Goal: Information Seeking & Learning: Learn about a topic

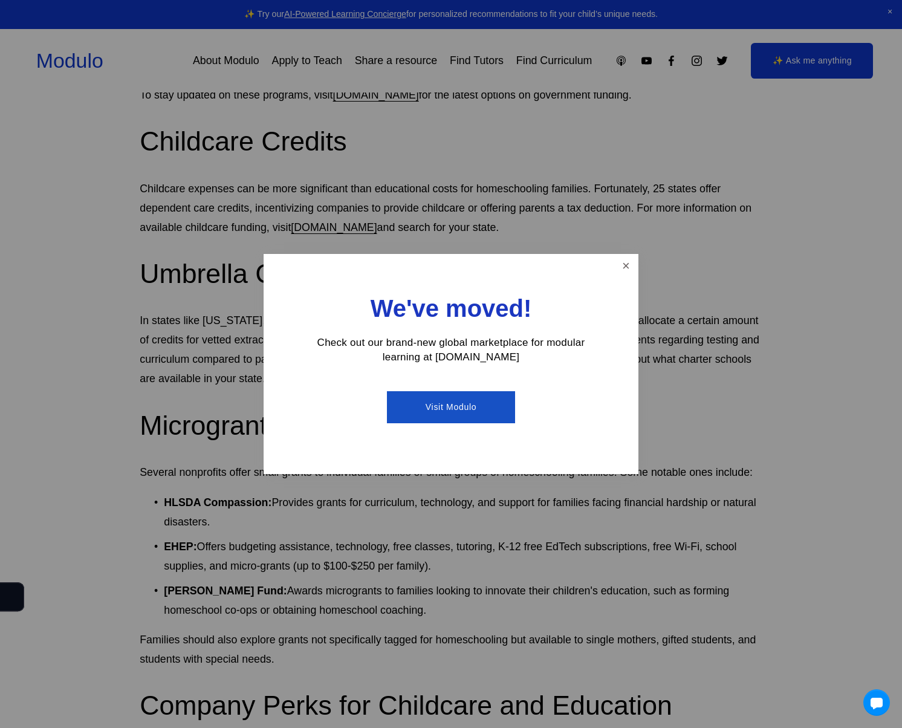
click at [453, 406] on link "Visit Modulo" at bounding box center [451, 407] width 128 height 32
click at [626, 262] on link "Close" at bounding box center [626, 266] width 21 height 21
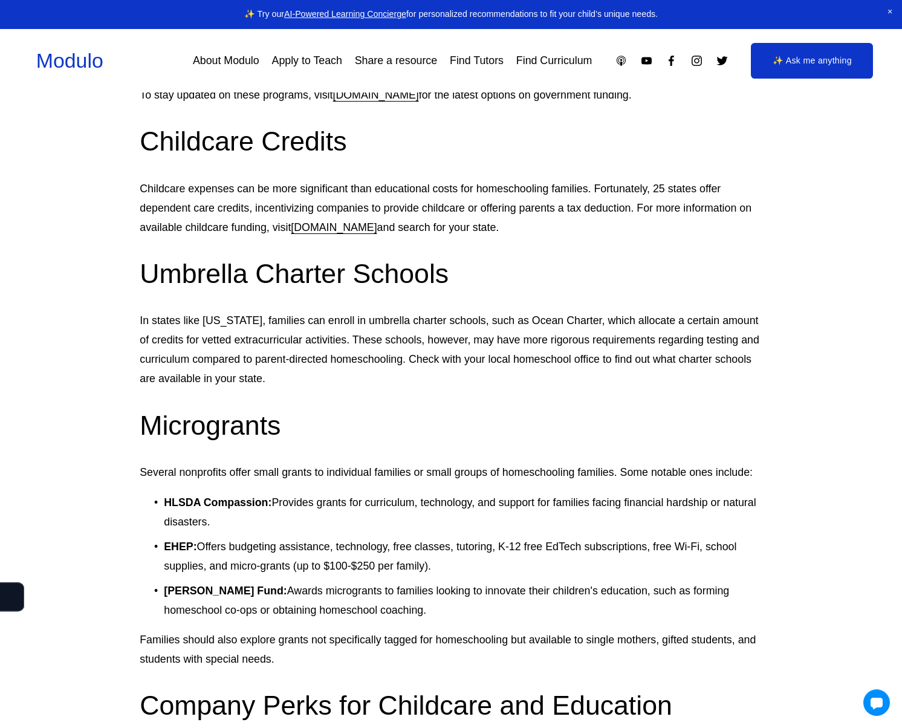
click at [626, 261] on h2 "Umbrella Charter Schools" at bounding box center [451, 274] width 622 height 36
click at [206, 594] on strong "[PERSON_NAME] Fund:" at bounding box center [225, 591] width 123 height 12
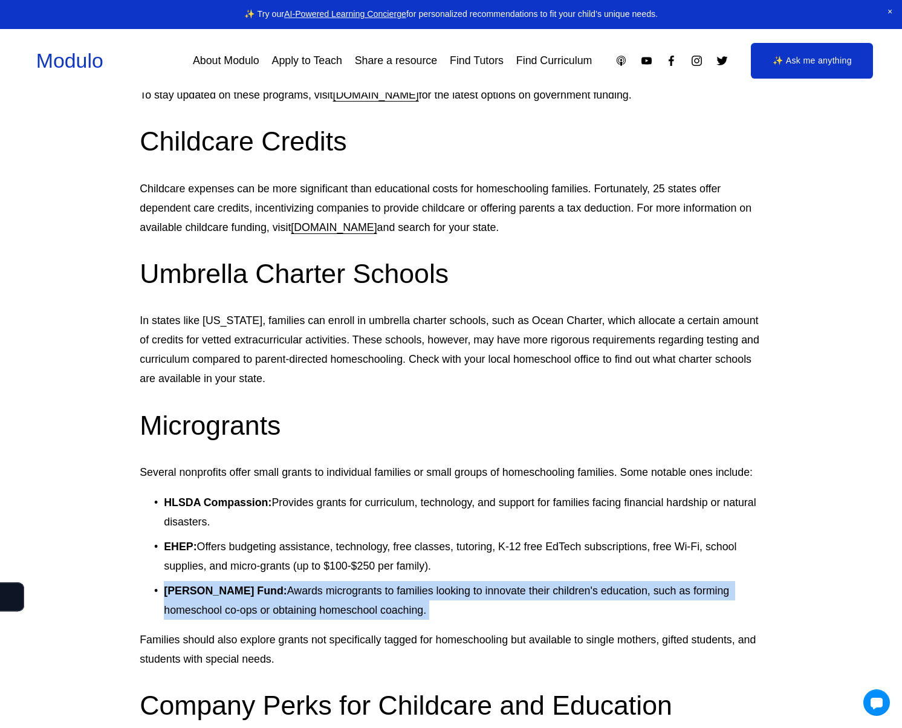
click at [206, 594] on strong "[PERSON_NAME] Fund:" at bounding box center [225, 591] width 123 height 12
click at [167, 595] on strong "[PERSON_NAME] Fund:" at bounding box center [225, 591] width 123 height 12
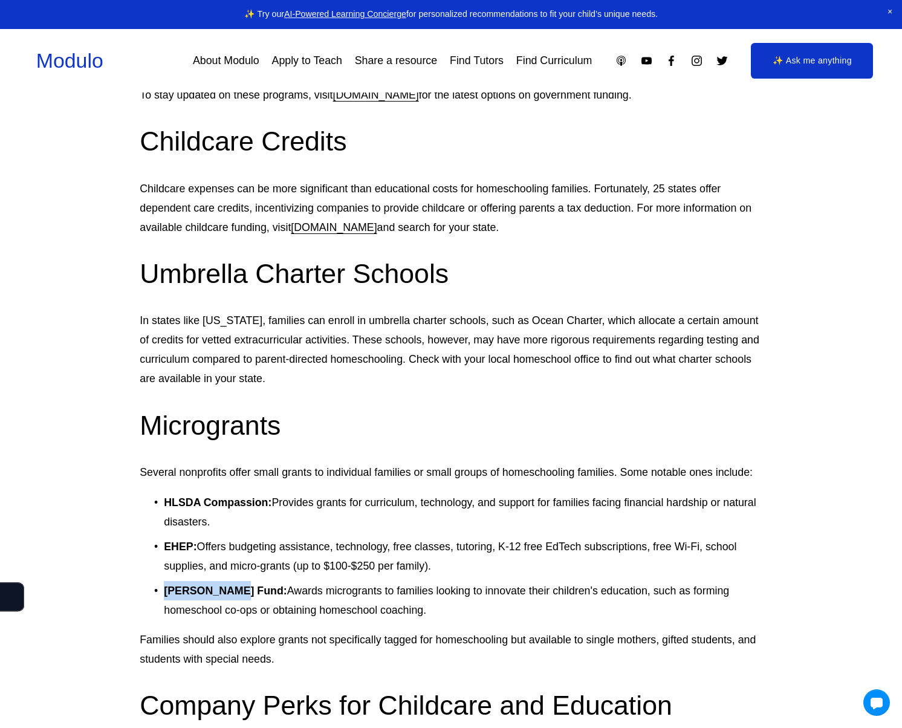
drag, startPoint x: 166, startPoint y: 594, endPoint x: 231, endPoint y: 594, distance: 64.7
click at [231, 594] on strong "[PERSON_NAME] Fund:" at bounding box center [225, 591] width 123 height 12
